Goal: Check status: Check status

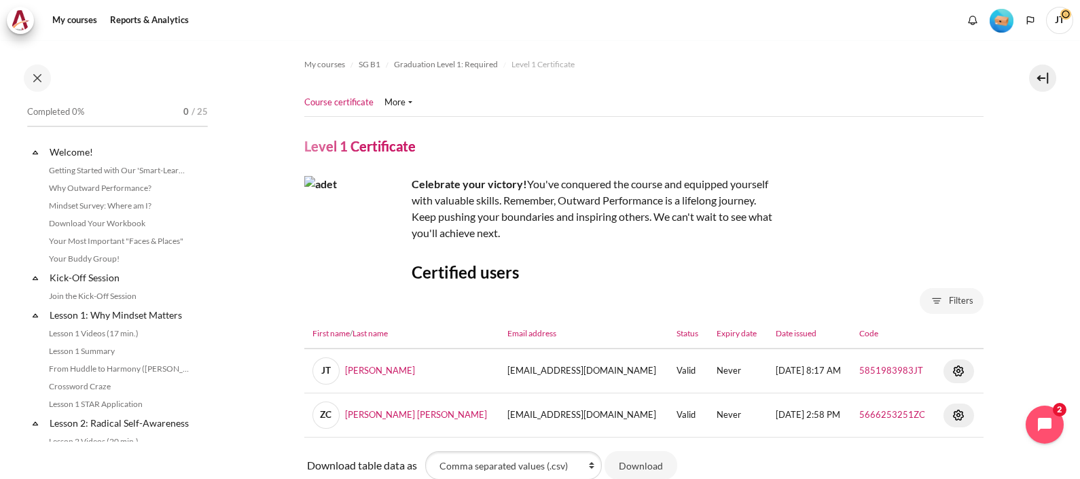
scroll to position [141, 0]
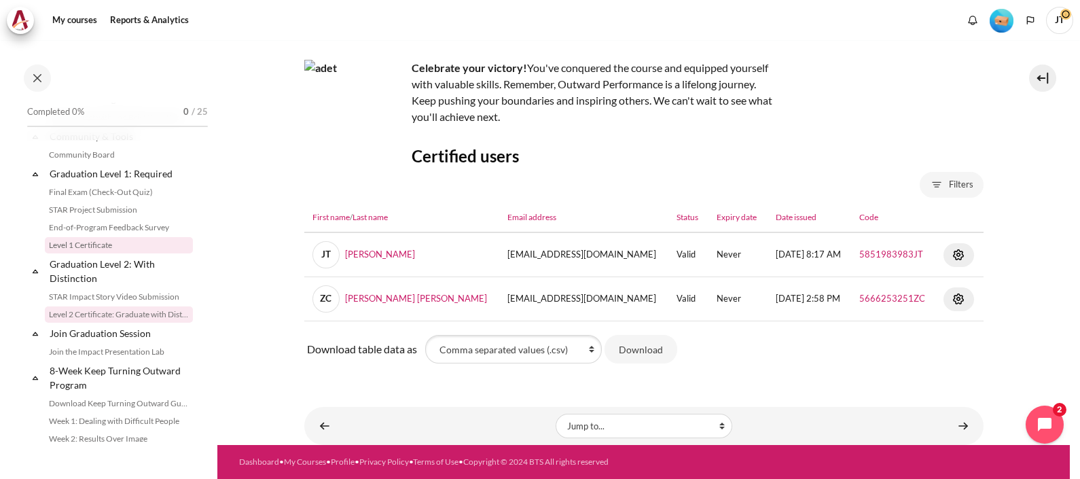
click at [106, 322] on link "Level 2 Certificate: Graduate with Distinction" at bounding box center [119, 314] width 148 height 16
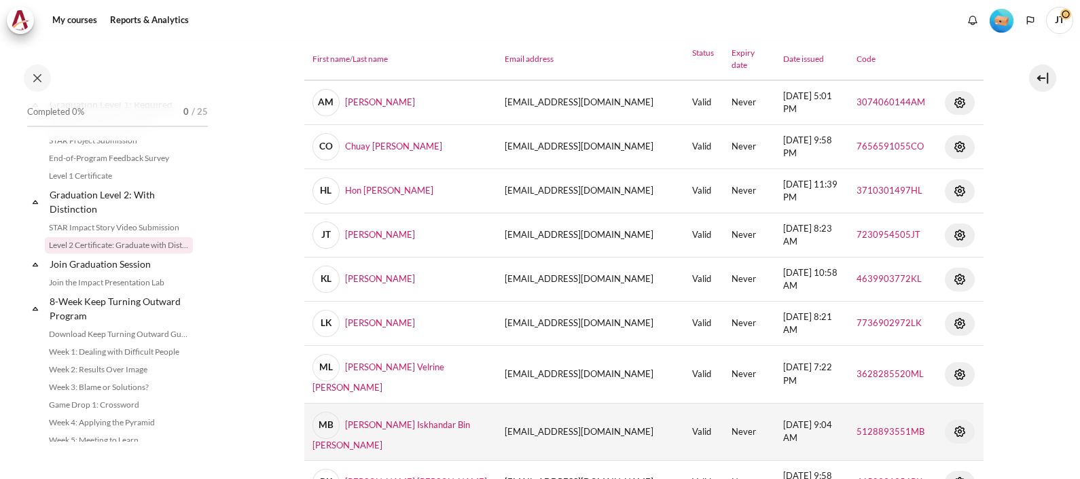
scroll to position [255, 0]
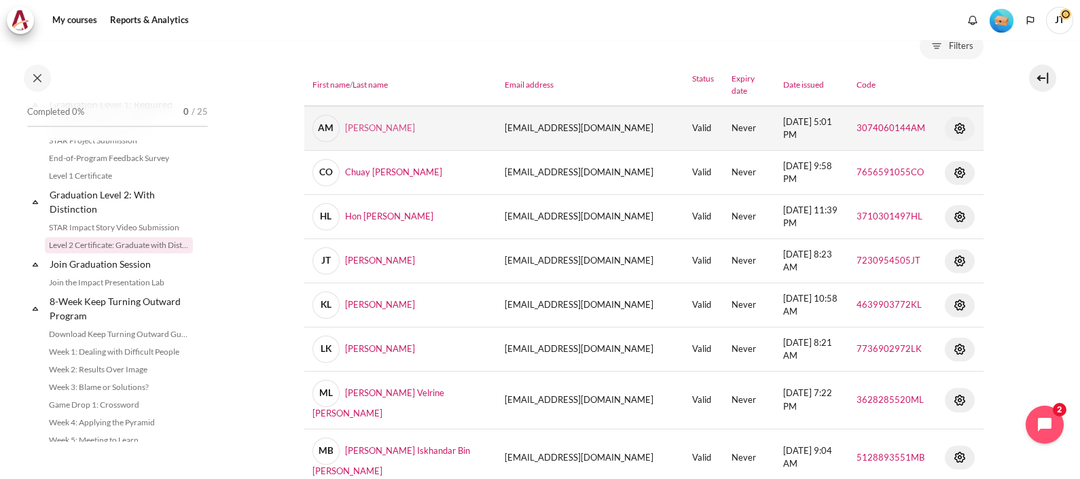
drag, startPoint x: 407, startPoint y: 126, endPoint x: 343, endPoint y: 131, distance: 64.1
click at [343, 131] on td "AM Anna Raisa Mislang" at bounding box center [400, 128] width 193 height 45
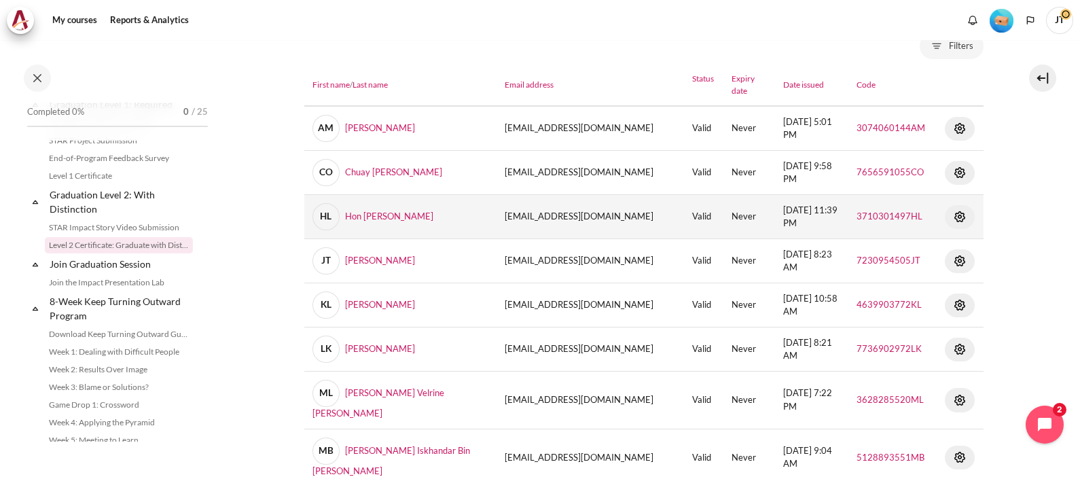
copy link "Anna Raisa Mislang"
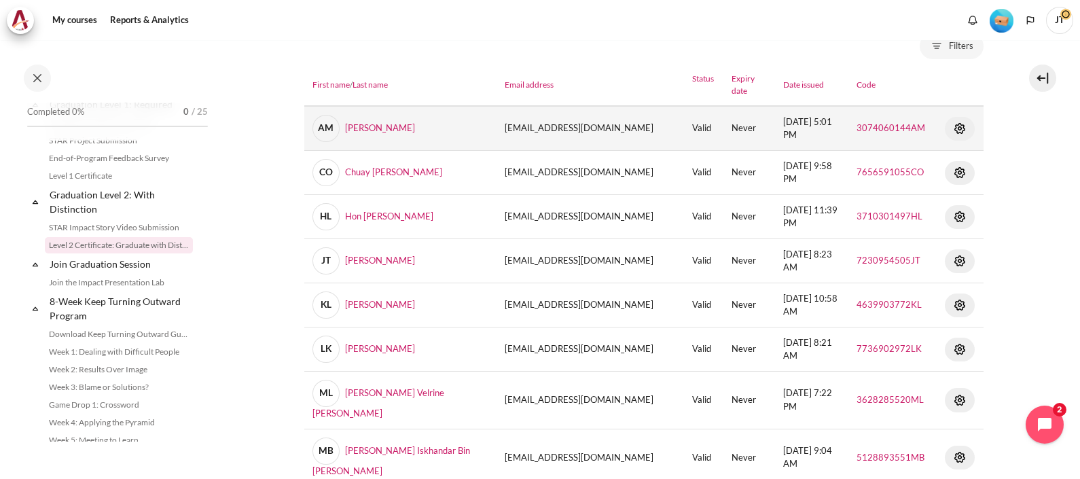
click at [951, 125] on img "Content" at bounding box center [959, 128] width 16 height 16
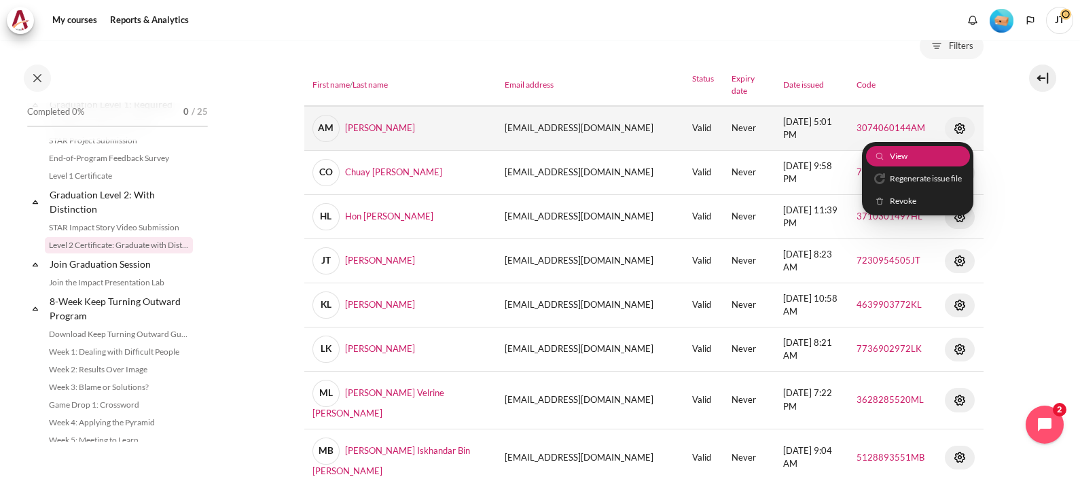
click at [904, 156] on link "View" at bounding box center [917, 155] width 104 height 21
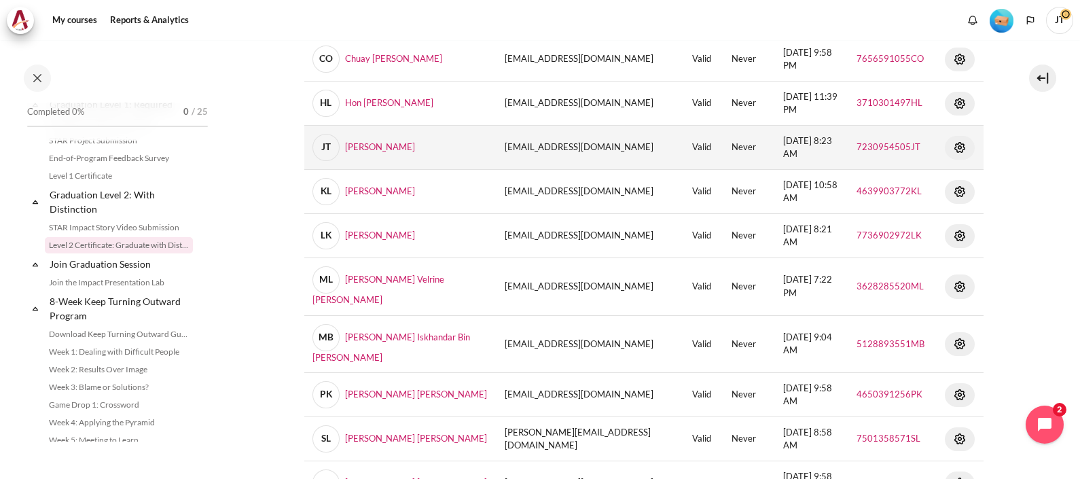
scroll to position [424, 0]
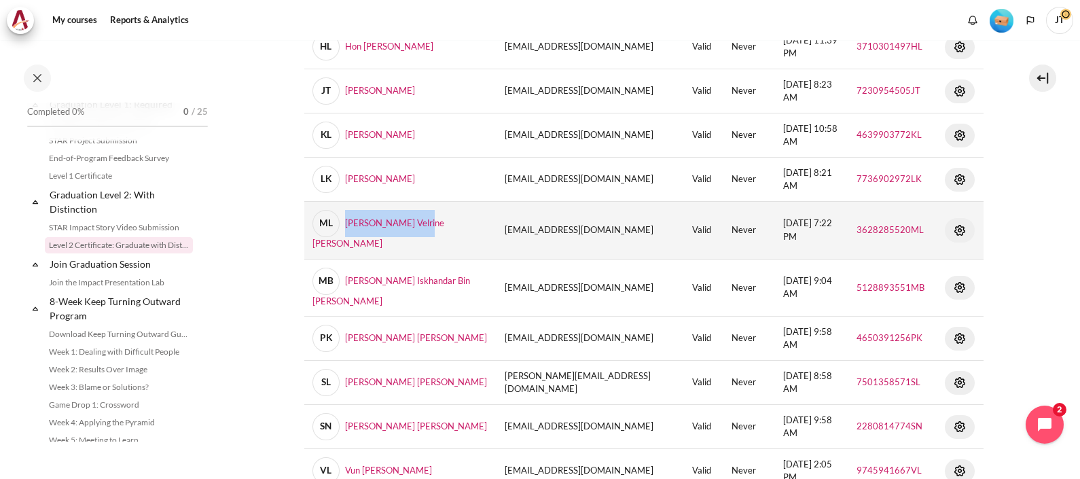
drag, startPoint x: 432, startPoint y: 216, endPoint x: 347, endPoint y: 229, distance: 85.9
click at [347, 229] on td "ML Meng Li Velrine Leo" at bounding box center [400, 231] width 193 height 58
copy link "Meng Li Velrine Leo"
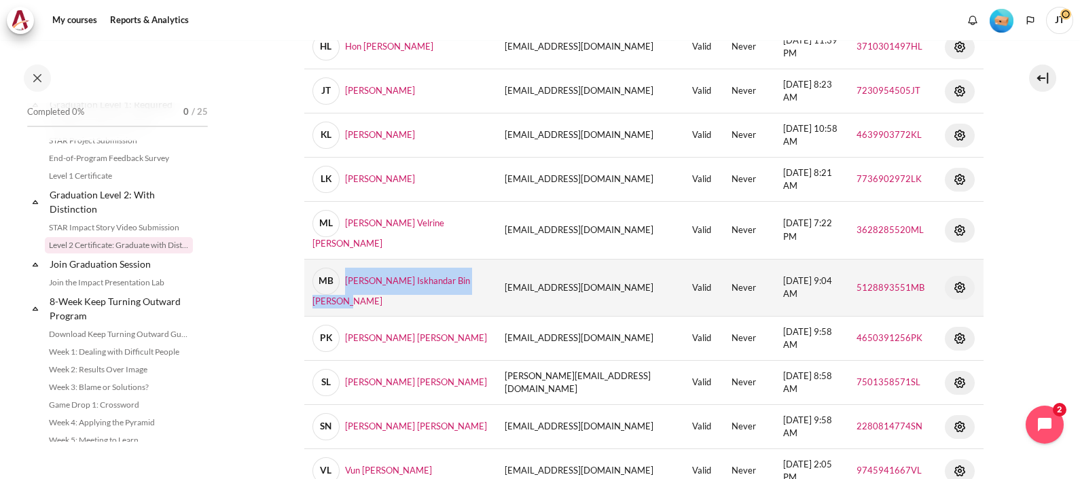
drag, startPoint x: 376, startPoint y: 285, endPoint x: 344, endPoint y: 272, distance: 34.7
click at [344, 272] on td "MB Mohamad Iskhandar Bin Mohamad Hashim" at bounding box center [400, 288] width 193 height 58
copy link "Mohamad Iskhandar Bin Mohamad Hashim"
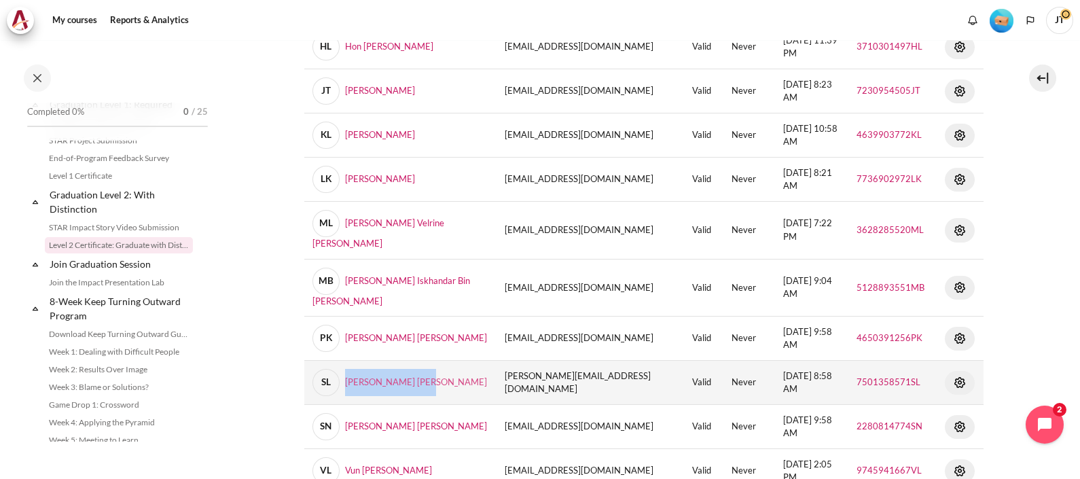
drag, startPoint x: 429, startPoint y: 370, endPoint x: 334, endPoint y: 373, distance: 95.1
click at [334, 373] on td "SL Shang Hua Andy Lin" at bounding box center [400, 383] width 193 height 44
copy link "Shang Hua Andy Lin"
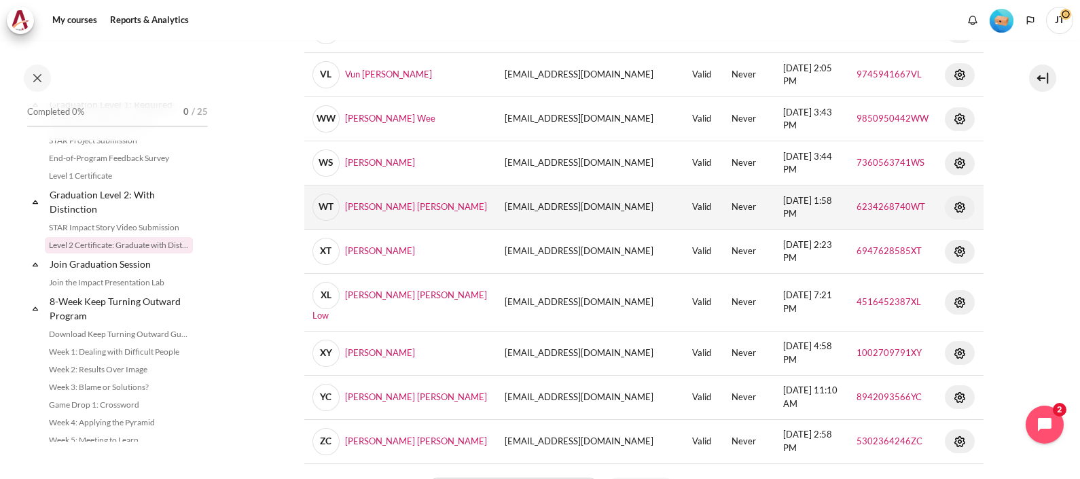
scroll to position [849, 0]
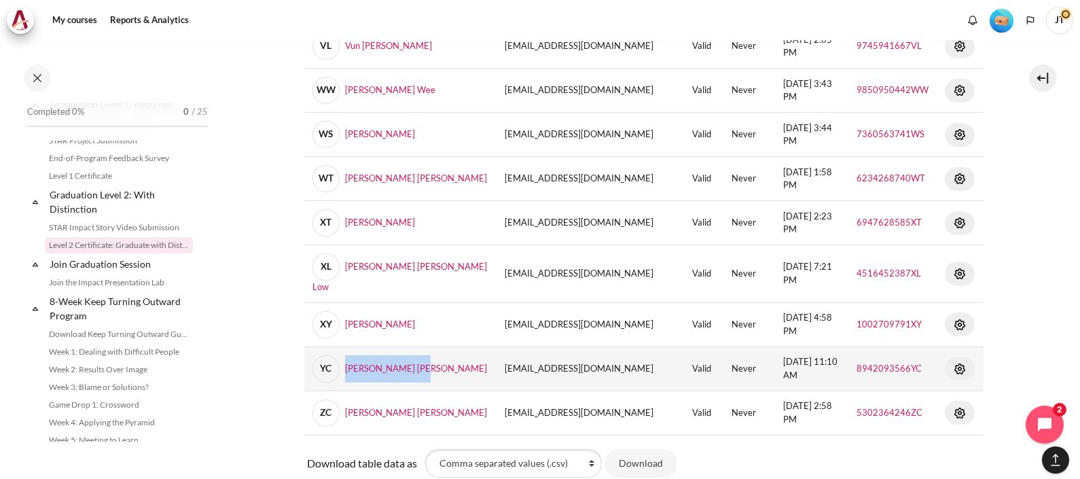
drag, startPoint x: 424, startPoint y: 335, endPoint x: 346, endPoint y: 346, distance: 78.8
click at [346, 346] on td "YC Ying Melissa Chua" at bounding box center [400, 368] width 193 height 44
copy link "Ying Melissa Chua"
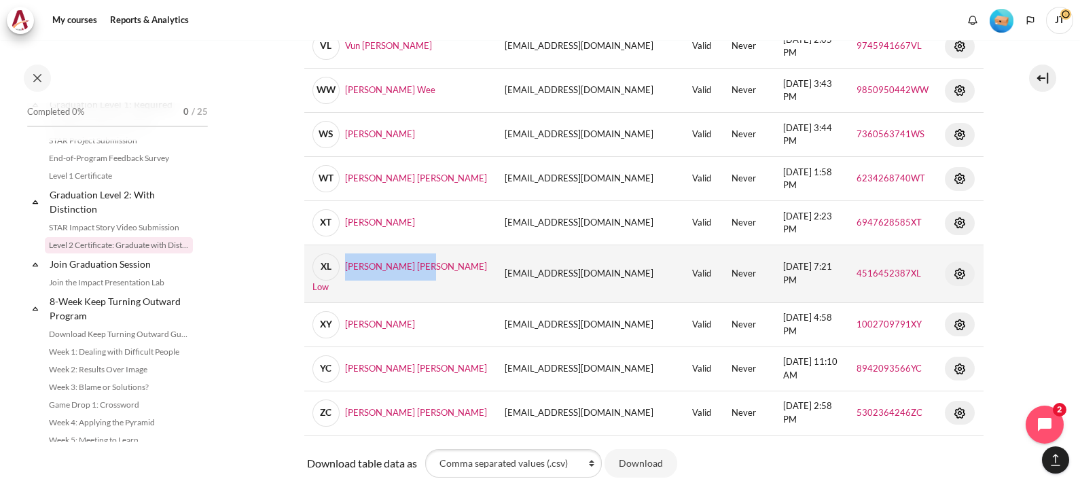
drag, startPoint x: 428, startPoint y: 246, endPoint x: 346, endPoint y: 265, distance: 84.2
click at [346, 265] on td "XL Xiao Min Mindy Low" at bounding box center [400, 274] width 193 height 58
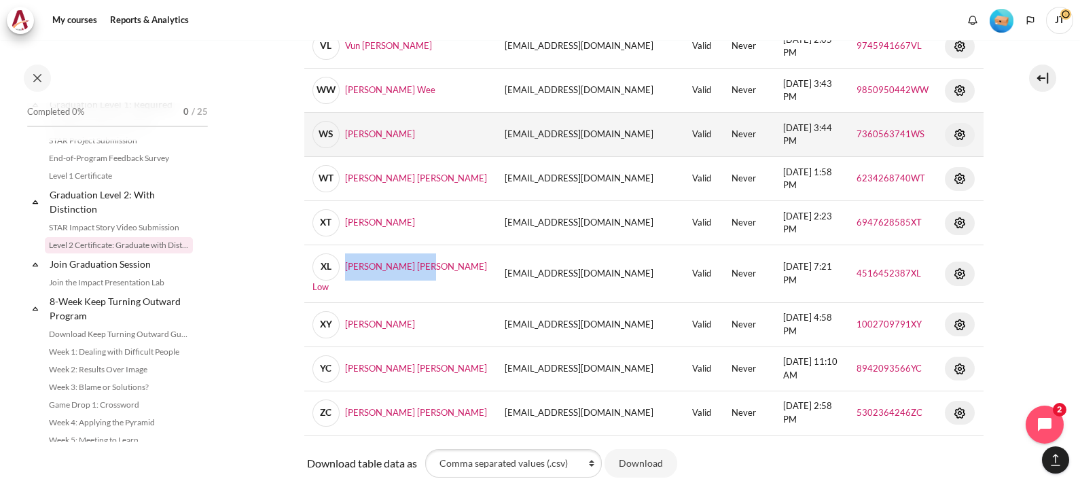
drag, startPoint x: 435, startPoint y: 115, endPoint x: 350, endPoint y: 130, distance: 86.8
click at [350, 130] on td "WS Wee Siong Gabriel Sim" at bounding box center [400, 135] width 193 height 44
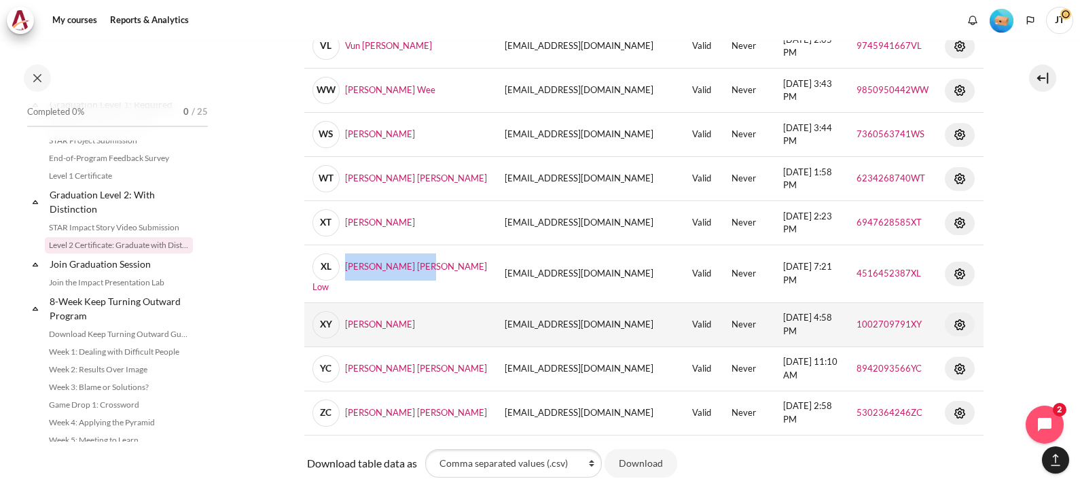
scroll to position [678, 0]
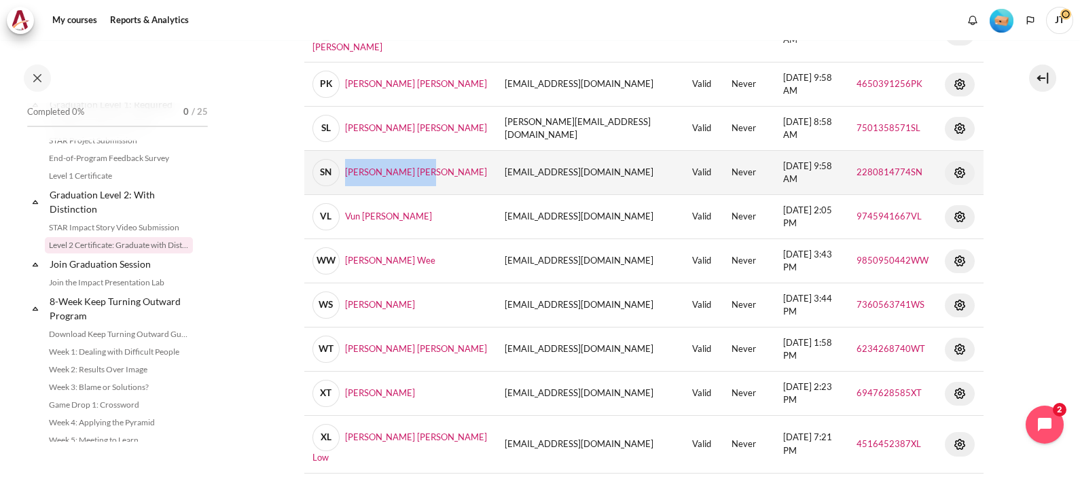
drag, startPoint x: 422, startPoint y: 153, endPoint x: 341, endPoint y: 168, distance: 82.3
click at [341, 168] on td "SN Soo Ping Jessie Ng" at bounding box center [400, 173] width 193 height 44
copy link "Soo Ping Jessie Ng"
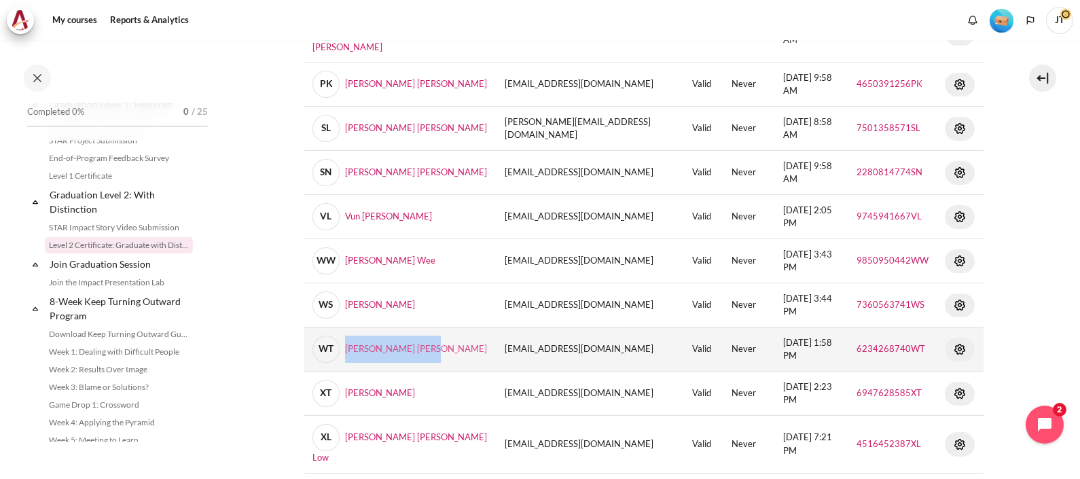
drag, startPoint x: 443, startPoint y: 329, endPoint x: 350, endPoint y: 337, distance: 93.4
click at [349, 337] on td "WT Wei Yang Bryan Tong" at bounding box center [400, 349] width 193 height 44
copy link "ei Yang Bryan Tong"
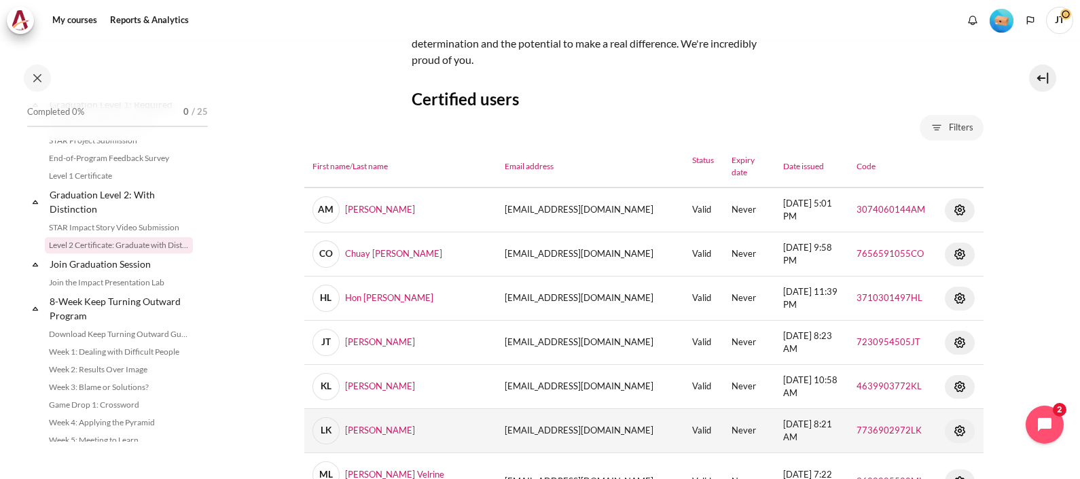
scroll to position [84, 0]
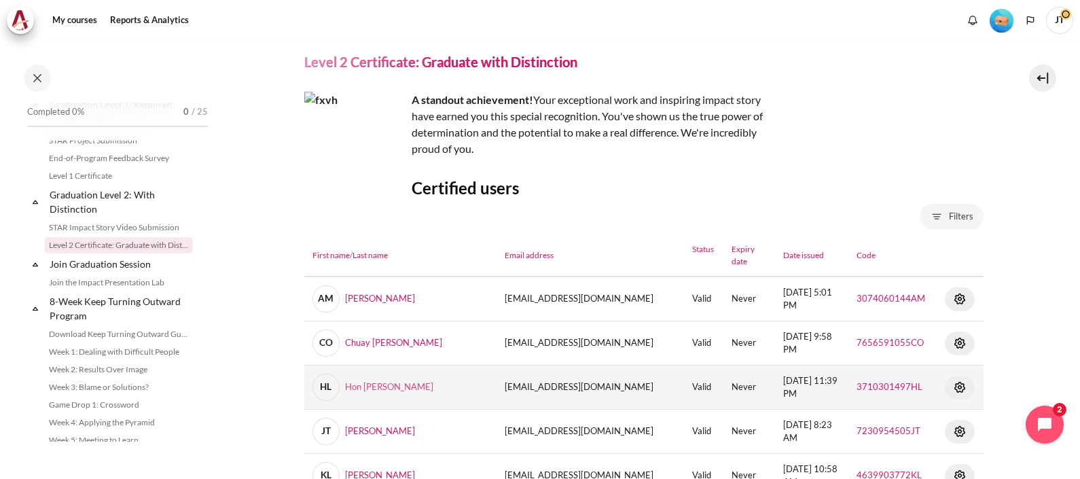
drag, startPoint x: 420, startPoint y: 384, endPoint x: 342, endPoint y: 390, distance: 78.3
click at [342, 390] on td "HL Hon Kiong Victor Lai" at bounding box center [400, 387] width 193 height 44
copy link "Hon Kiong Victor Lai"
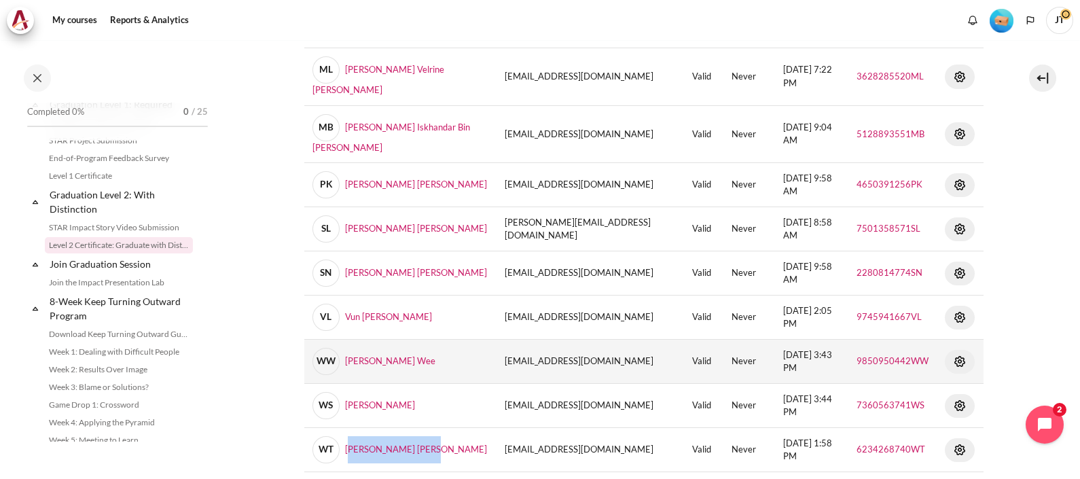
scroll to position [593, 0]
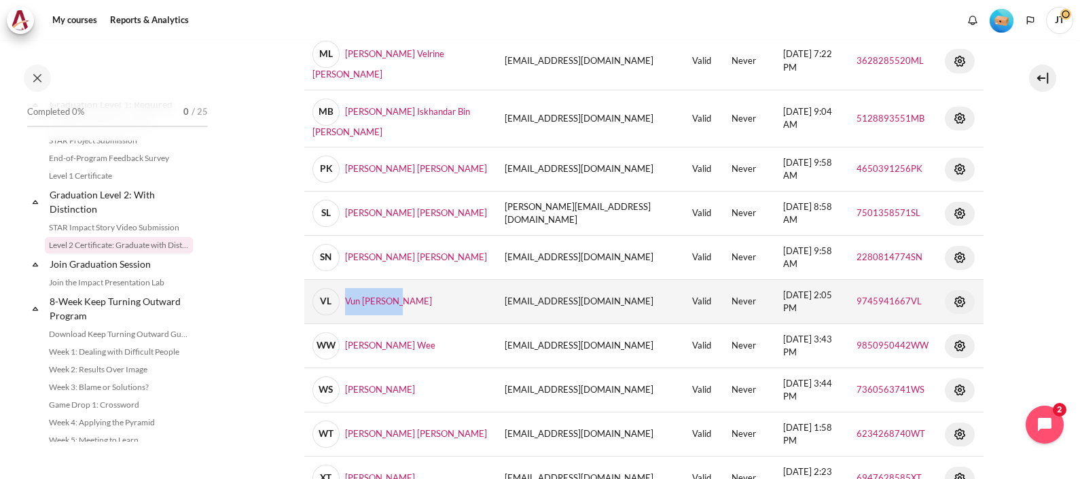
drag, startPoint x: 416, startPoint y: 289, endPoint x: 343, endPoint y: 295, distance: 72.9
click at [343, 295] on td "VL Vun Ping Lee" at bounding box center [400, 302] width 193 height 44
copy link "Vun Ping Lee"
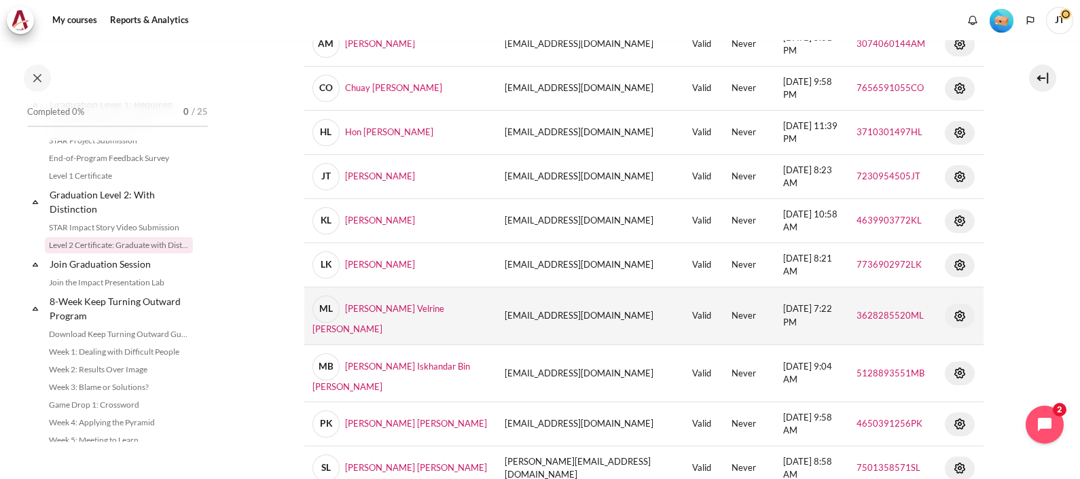
scroll to position [255, 0]
